Goal: Task Accomplishment & Management: Manage account settings

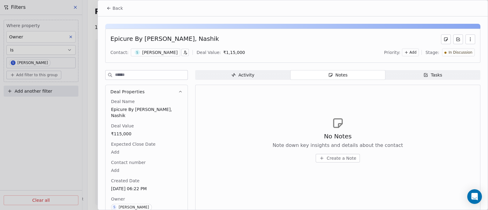
scroll to position [1269, 0]
click at [120, 7] on span "Back" at bounding box center [117, 8] width 10 height 6
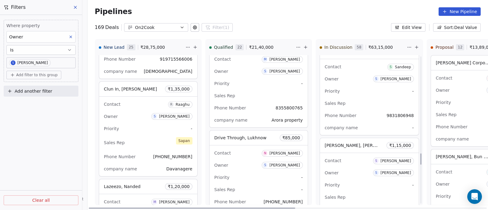
scroll to position [1282, 0]
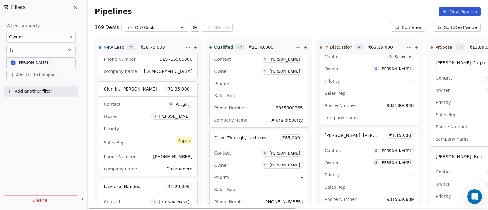
click at [347, 158] on div "Owner S [PERSON_NAME]" at bounding box center [369, 163] width 89 height 10
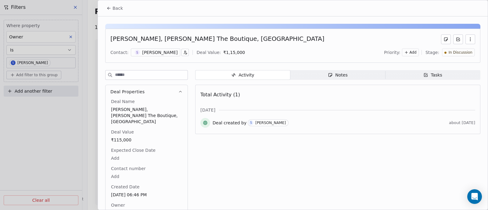
click at [333, 74] on div "Notes" at bounding box center [338, 75] width 20 height 6
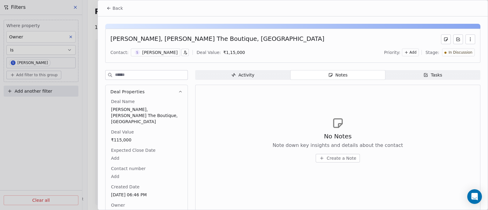
click at [333, 158] on span "Create a Note" at bounding box center [341, 158] width 30 height 6
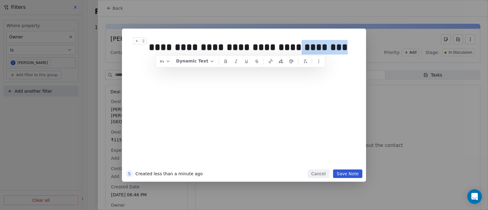
drag, startPoint x: 282, startPoint y: 48, endPoint x: 330, endPoint y: 53, distance: 48.8
click at [330, 53] on div "**********" at bounding box center [250, 47] width 203 height 15
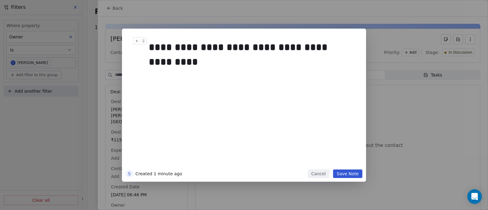
click at [163, 61] on div "**********" at bounding box center [250, 54] width 203 height 29
click at [352, 175] on button "Save Note" at bounding box center [347, 173] width 29 height 9
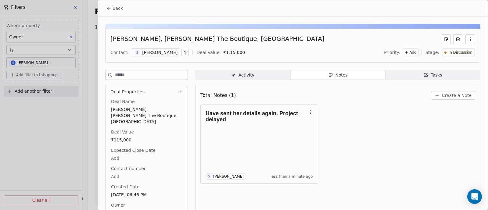
click at [116, 10] on span "Back" at bounding box center [117, 8] width 10 height 6
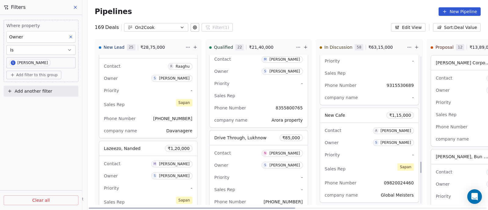
scroll to position [1396, 0]
click at [358, 126] on div "Contact A [PERSON_NAME]" at bounding box center [369, 130] width 89 height 10
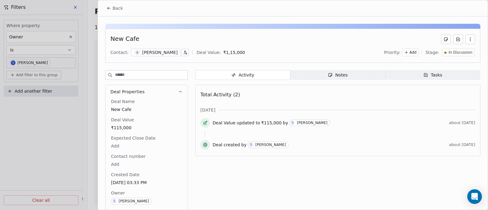
click at [120, 9] on span "Back" at bounding box center [117, 8] width 10 height 6
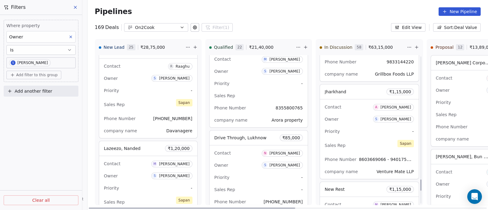
scroll to position [1625, 0]
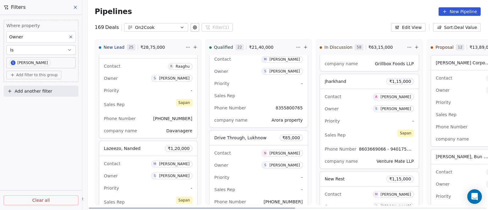
click at [356, 112] on div "Contact A [PERSON_NAME] Owner S [PERSON_NAME] Priority - Sales Rep [PERSON_NAME…" at bounding box center [369, 129] width 99 height 80
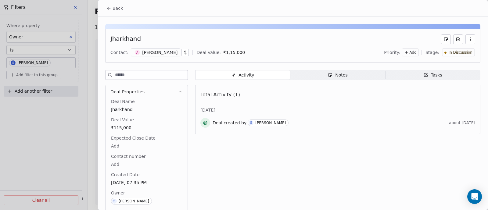
click at [341, 77] on div "Notes" at bounding box center [338, 75] width 20 height 6
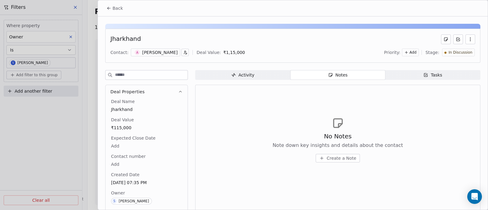
click at [332, 157] on span "Create a Note" at bounding box center [341, 158] width 30 height 6
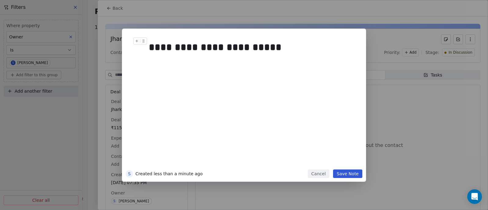
click at [208, 47] on div "**********" at bounding box center [250, 47] width 203 height 15
click at [268, 46] on div "**********" at bounding box center [250, 47] width 203 height 15
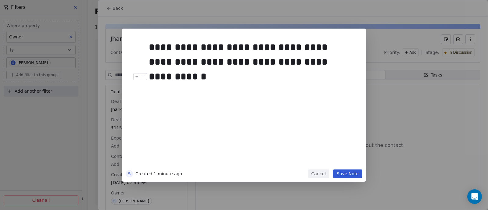
click at [348, 175] on button "Save Note" at bounding box center [347, 173] width 29 height 9
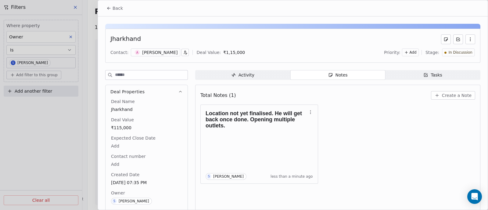
click at [116, 7] on span "Back" at bounding box center [117, 8] width 10 height 6
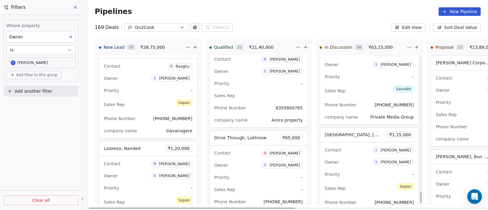
scroll to position [1777, 0]
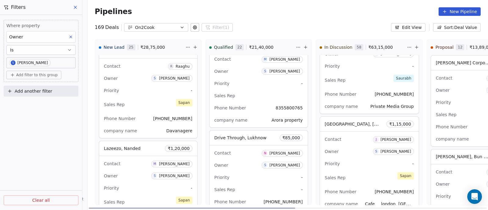
click at [363, 148] on div "Owner S [PERSON_NAME]" at bounding box center [369, 152] width 89 height 10
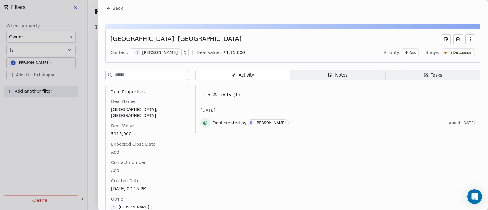
click at [342, 73] on div "Notes" at bounding box center [338, 75] width 20 height 6
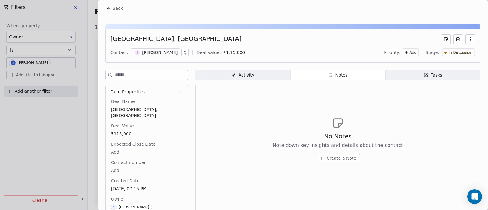
click at [339, 158] on span "Create a Note" at bounding box center [341, 158] width 30 height 6
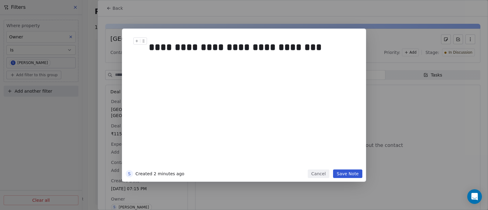
click at [345, 174] on button "Save Note" at bounding box center [347, 173] width 29 height 9
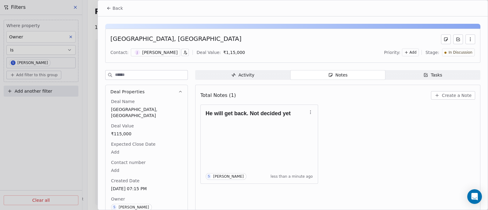
click at [113, 6] on span "Back" at bounding box center [117, 8] width 10 height 6
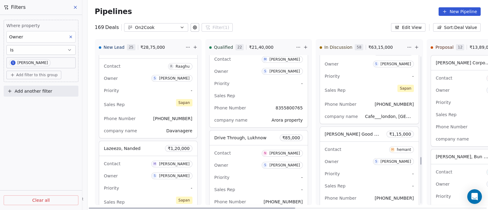
scroll to position [1978, 0]
